Goal: Information Seeking & Learning: Learn about a topic

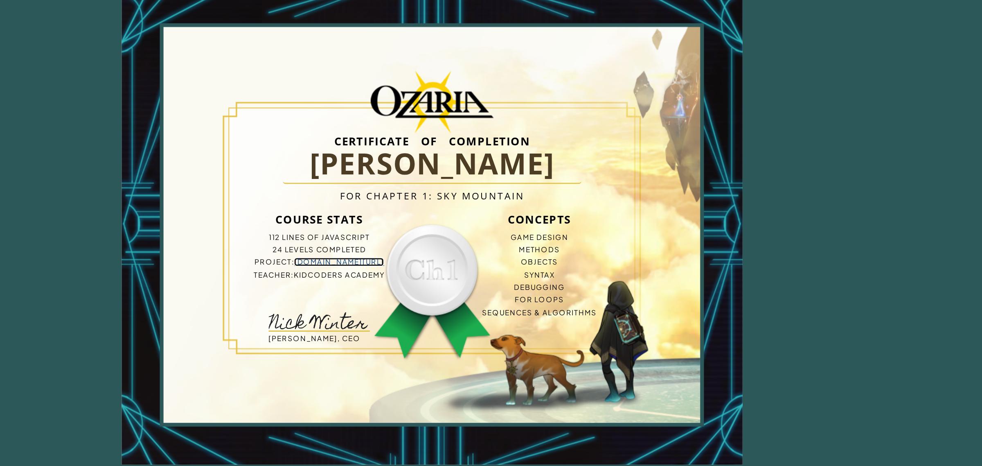
click at [438, 193] on link "bit.ly/4lscywO" at bounding box center [426, 193] width 63 height 6
